Goal: Information Seeking & Learning: Learn about a topic

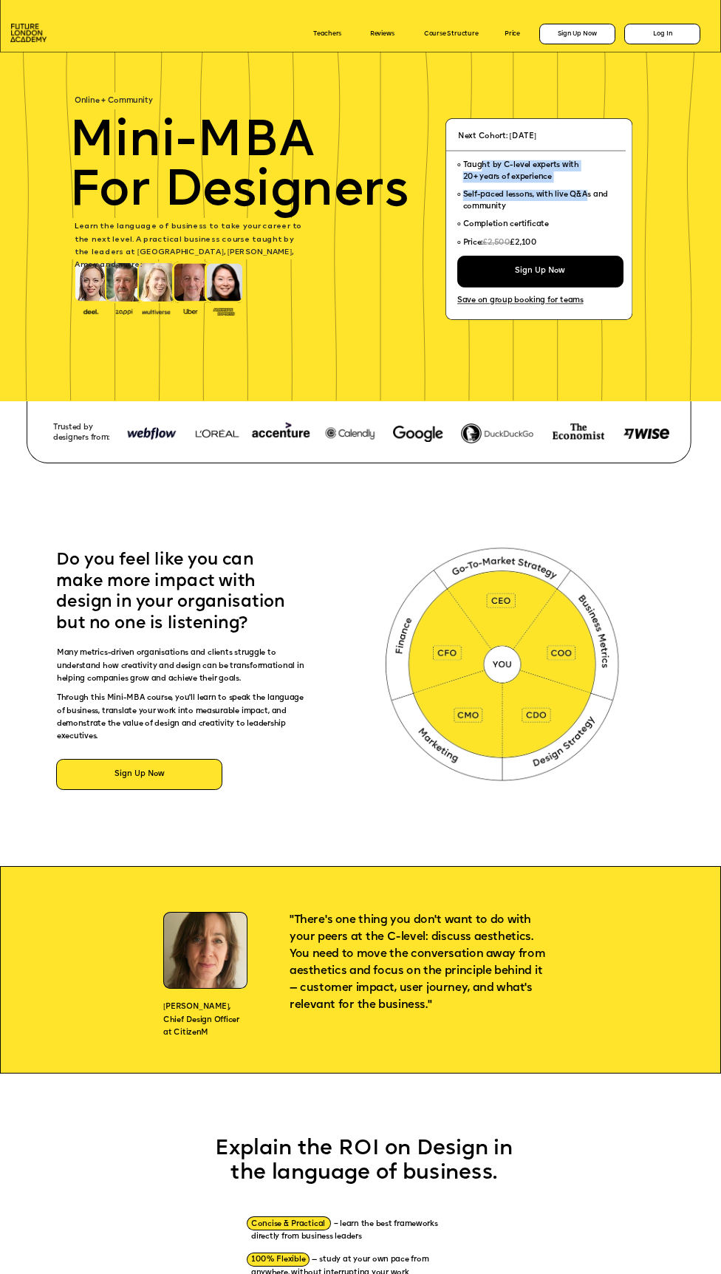
drag, startPoint x: 480, startPoint y: 166, endPoint x: 588, endPoint y: 205, distance: 114.8
click at [588, 202] on ul "Taught by C-level experts with 20+ years of experience Self-paced lessons, with…" at bounding box center [537, 206] width 159 height 99
click at [656, 543] on div at bounding box center [398, 670] width 1300 height 459
